Goal: Information Seeking & Learning: Learn about a topic

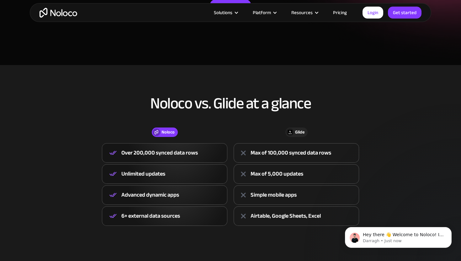
scroll to position [174, 0]
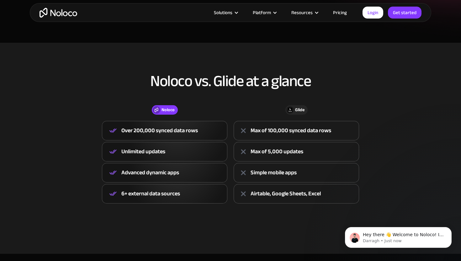
click at [64, 14] on img "home" at bounding box center [59, 13] width 38 height 10
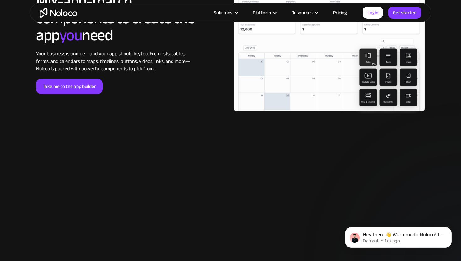
scroll to position [1372, 0]
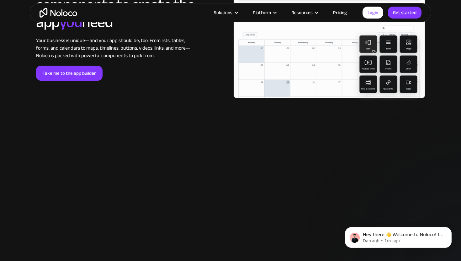
click at [346, 9] on link "Pricing" at bounding box center [340, 12] width 30 height 8
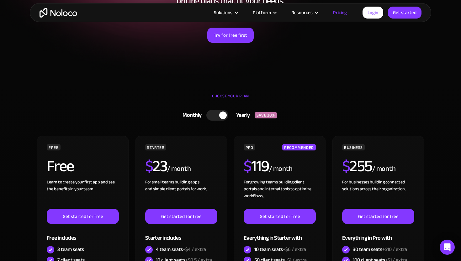
scroll to position [110, 0]
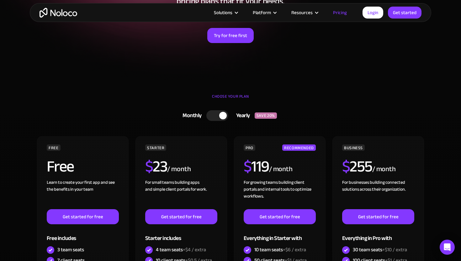
click at [222, 114] on div at bounding box center [223, 116] width 8 height 8
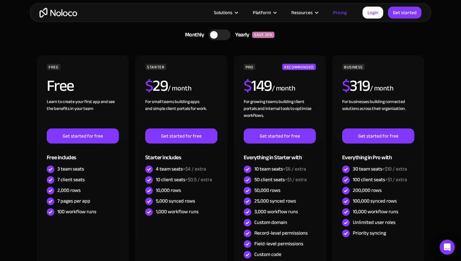
scroll to position [191, 0]
